Goal: Information Seeking & Learning: Learn about a topic

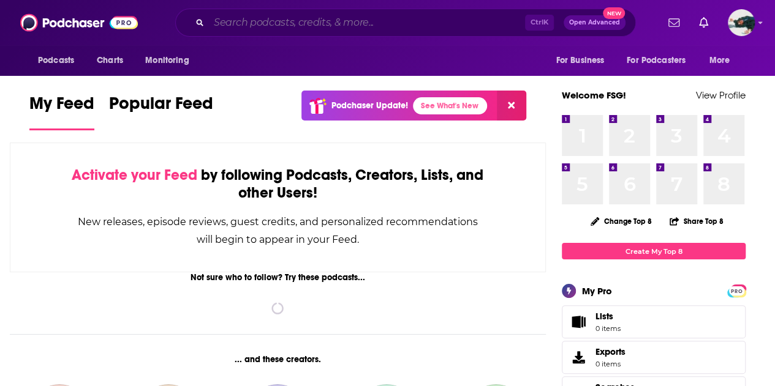
click at [336, 23] on input "Search podcasts, credits, & more..." at bounding box center [367, 23] width 316 height 20
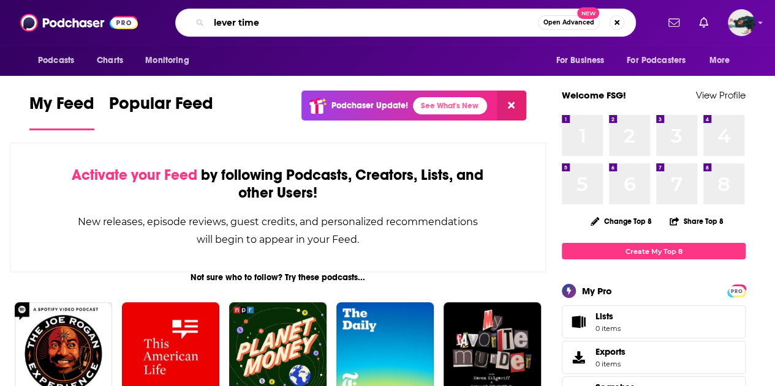
type input "lever time"
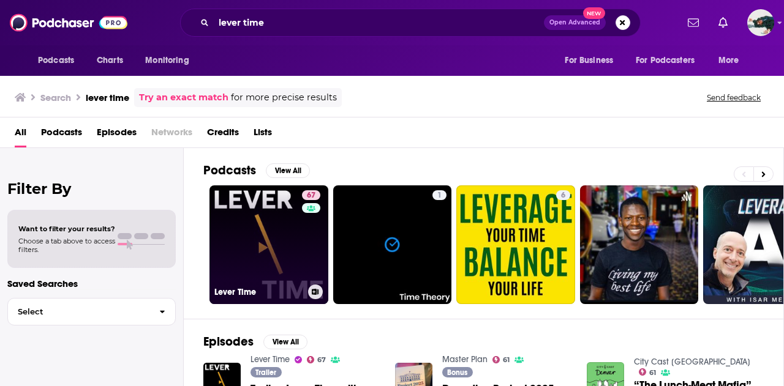
click at [299, 228] on link "67 Lever Time" at bounding box center [268, 245] width 119 height 119
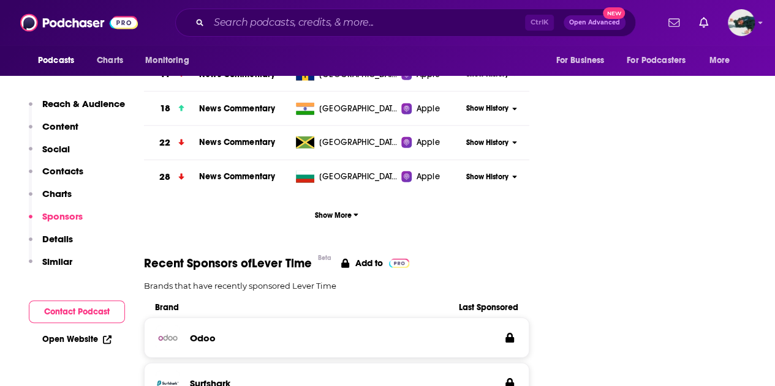
scroll to position [1776, 0]
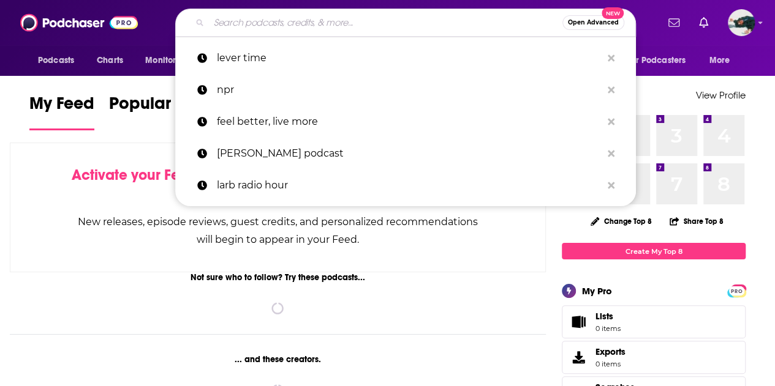
click at [318, 21] on input "Search podcasts, credits, & more..." at bounding box center [385, 23] width 353 height 20
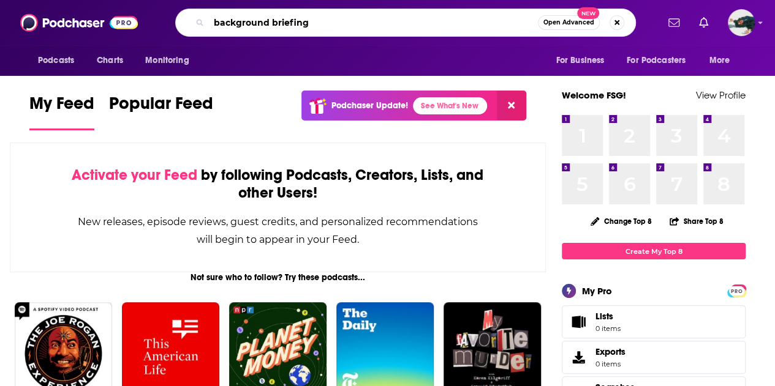
type input "background briefing"
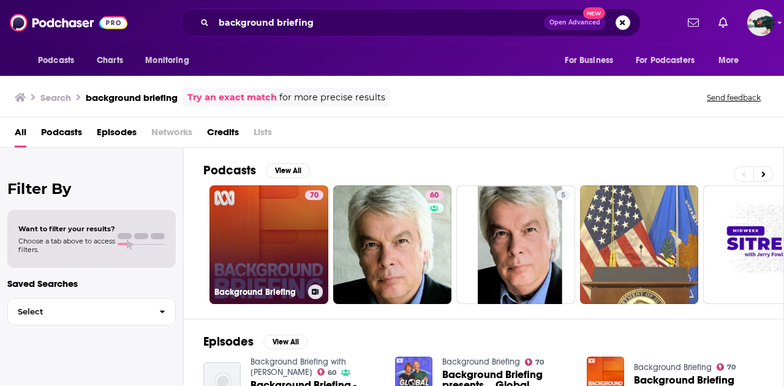
click at [268, 220] on link "70 Background Briefing" at bounding box center [268, 245] width 119 height 119
